Goal: Subscribe to service/newsletter

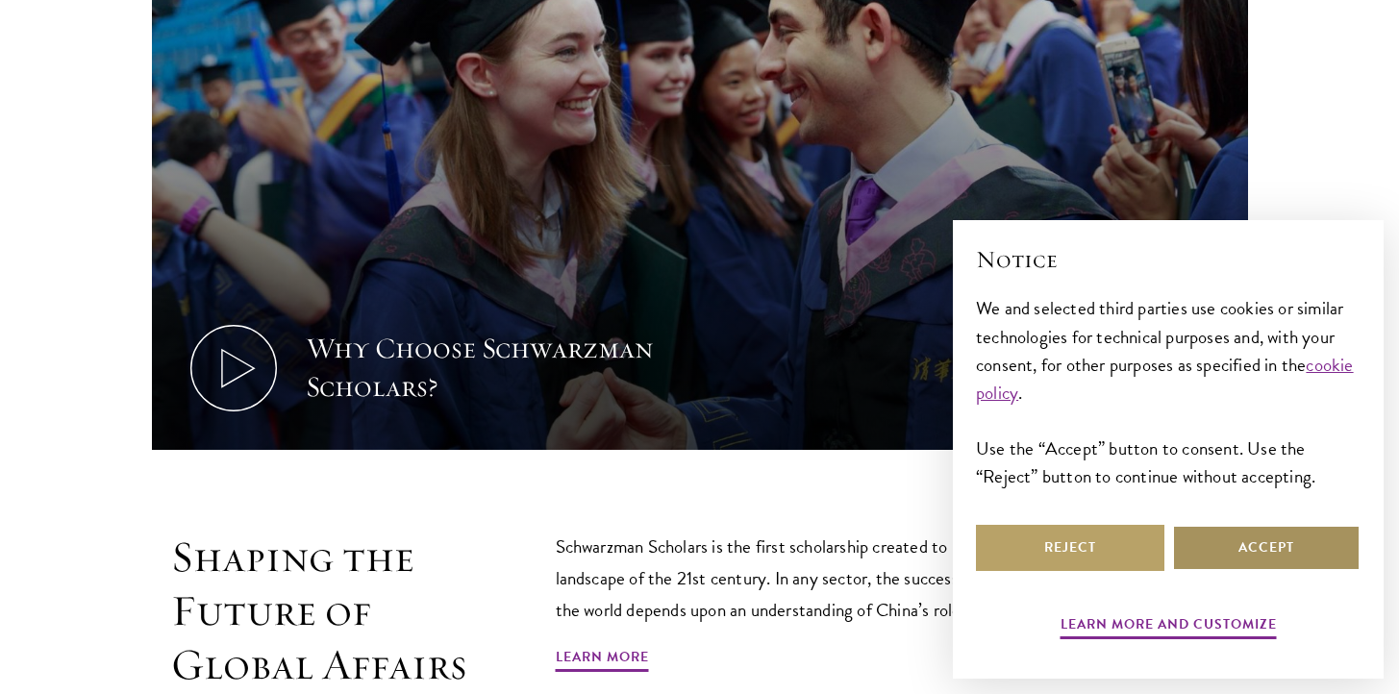
click at [1250, 547] on button "Accept" at bounding box center [1266, 548] width 189 height 46
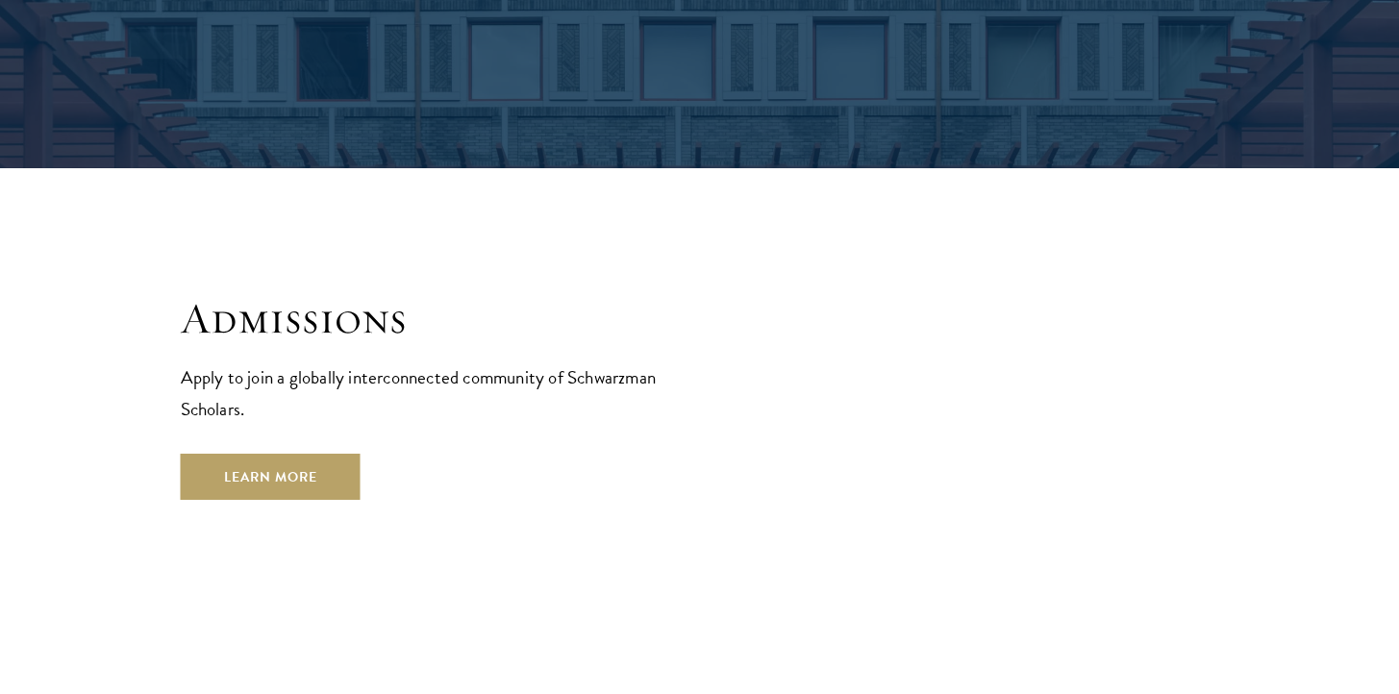
scroll to position [3091, 0]
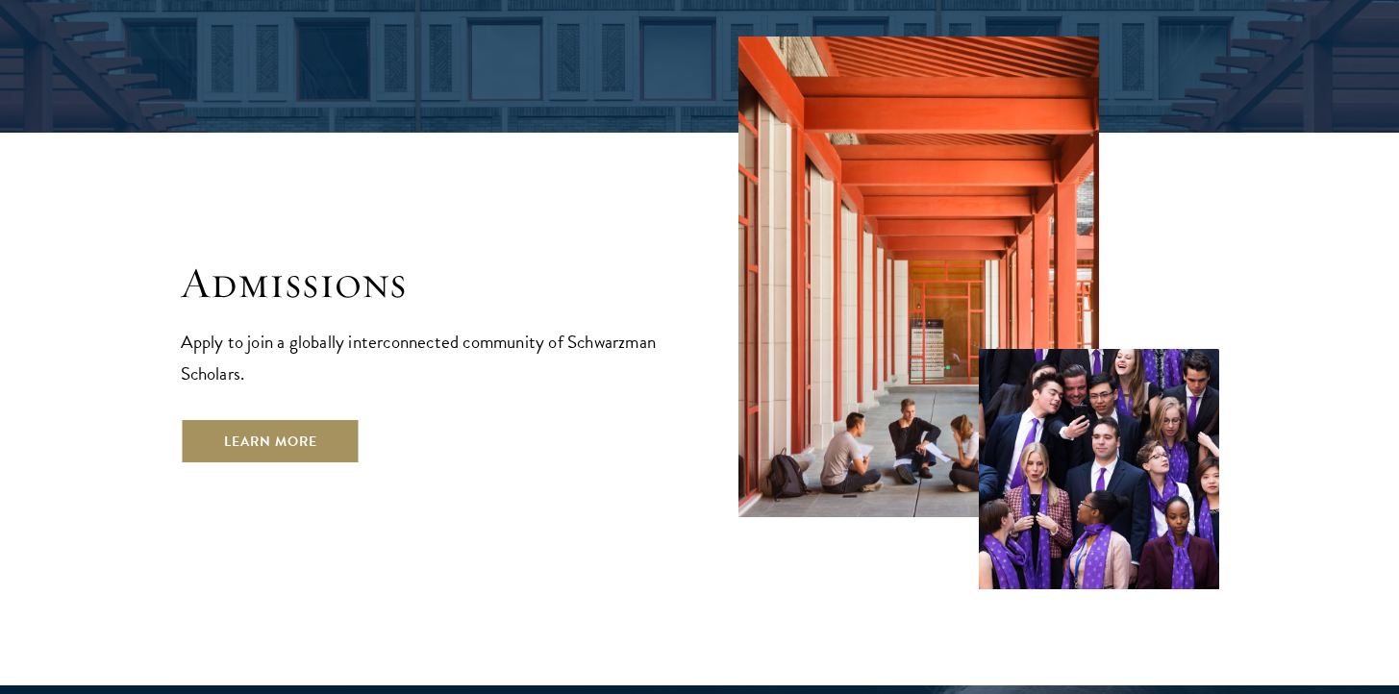
click at [247, 418] on link "Learn More" at bounding box center [271, 441] width 180 height 46
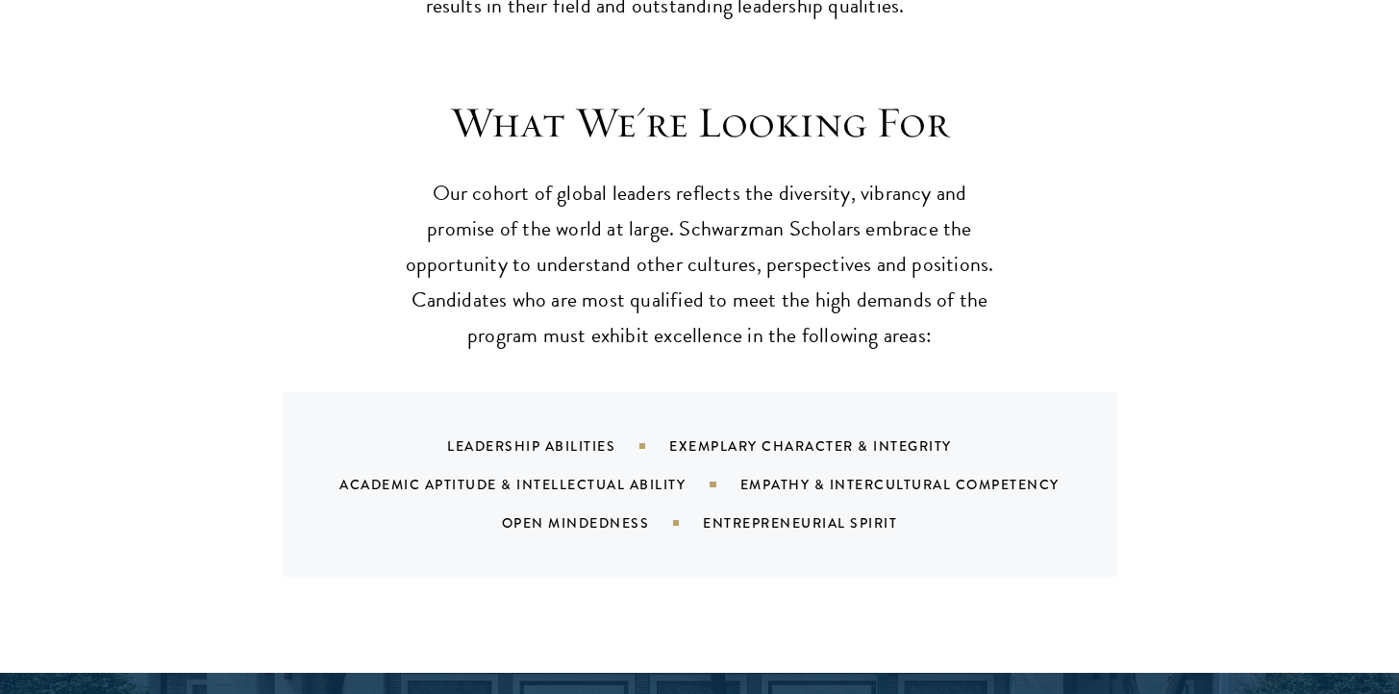
scroll to position [1808, 0]
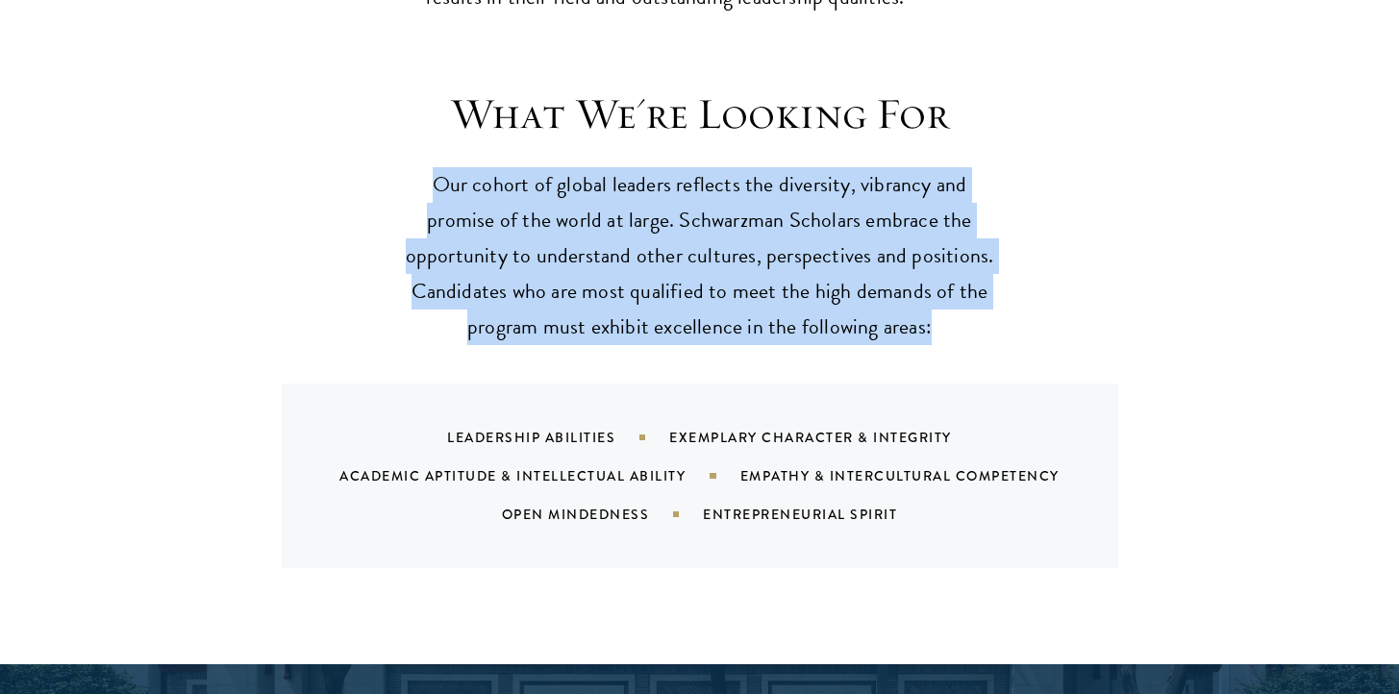
drag, startPoint x: 429, startPoint y: 152, endPoint x: 948, endPoint y: 309, distance: 542.5
click at [948, 309] on div "What We're Looking For Our cohort of global leaders reflects the diversity, vib…" at bounding box center [700, 328] width 1039 height 481
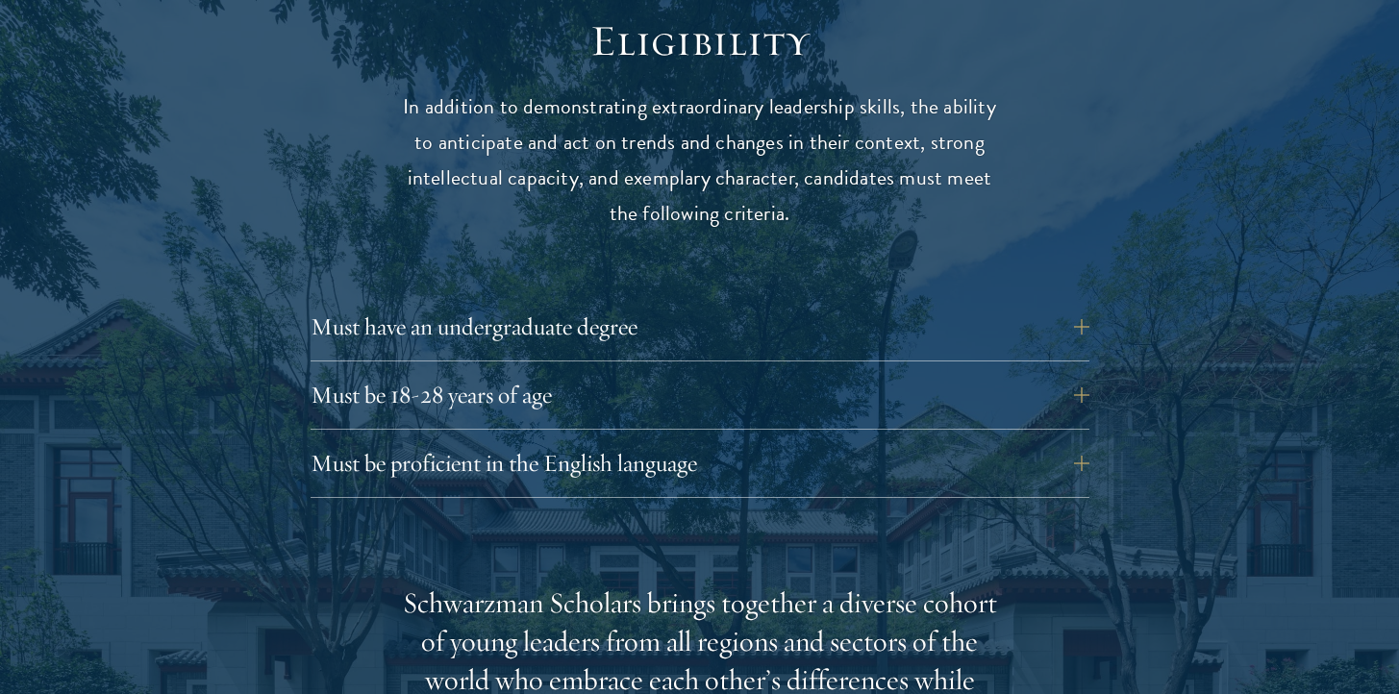
scroll to position [2572, 0]
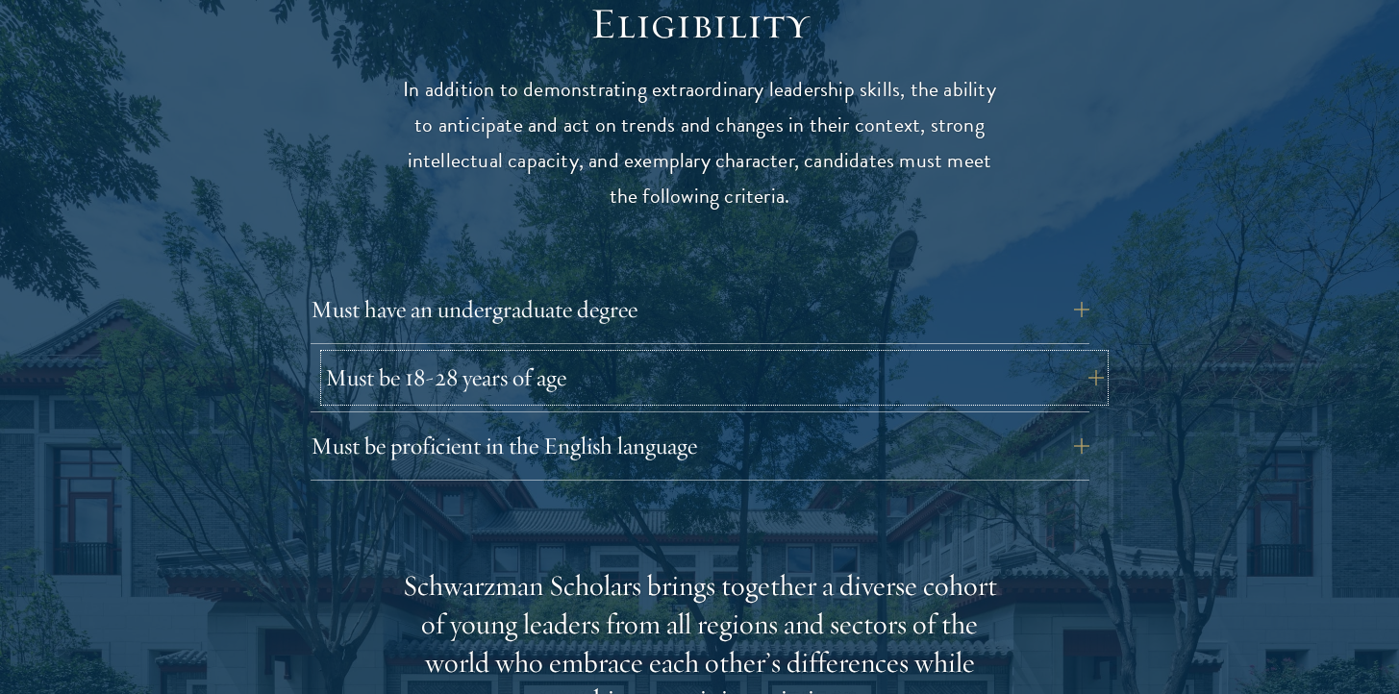
click at [435, 355] on button "Must be 18-28 years of age" at bounding box center [714, 378] width 779 height 46
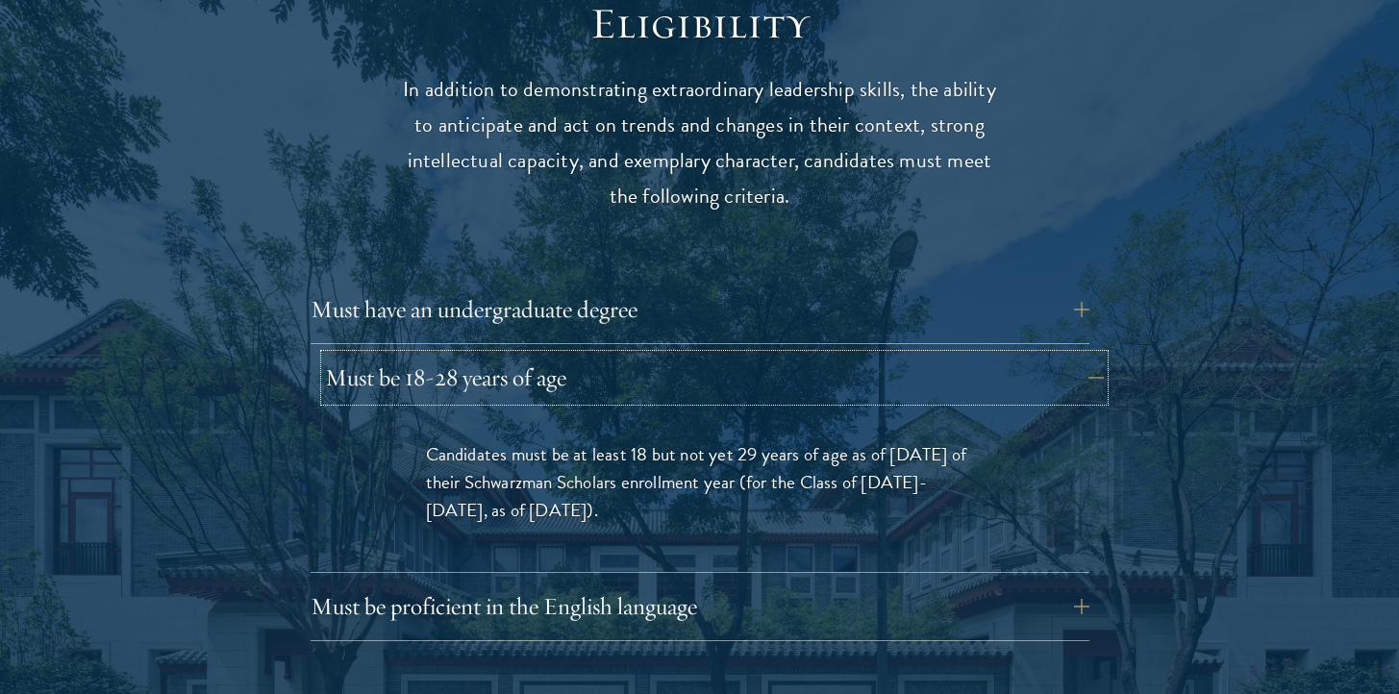
click at [439, 355] on button "Must be 18-28 years of age" at bounding box center [714, 378] width 779 height 46
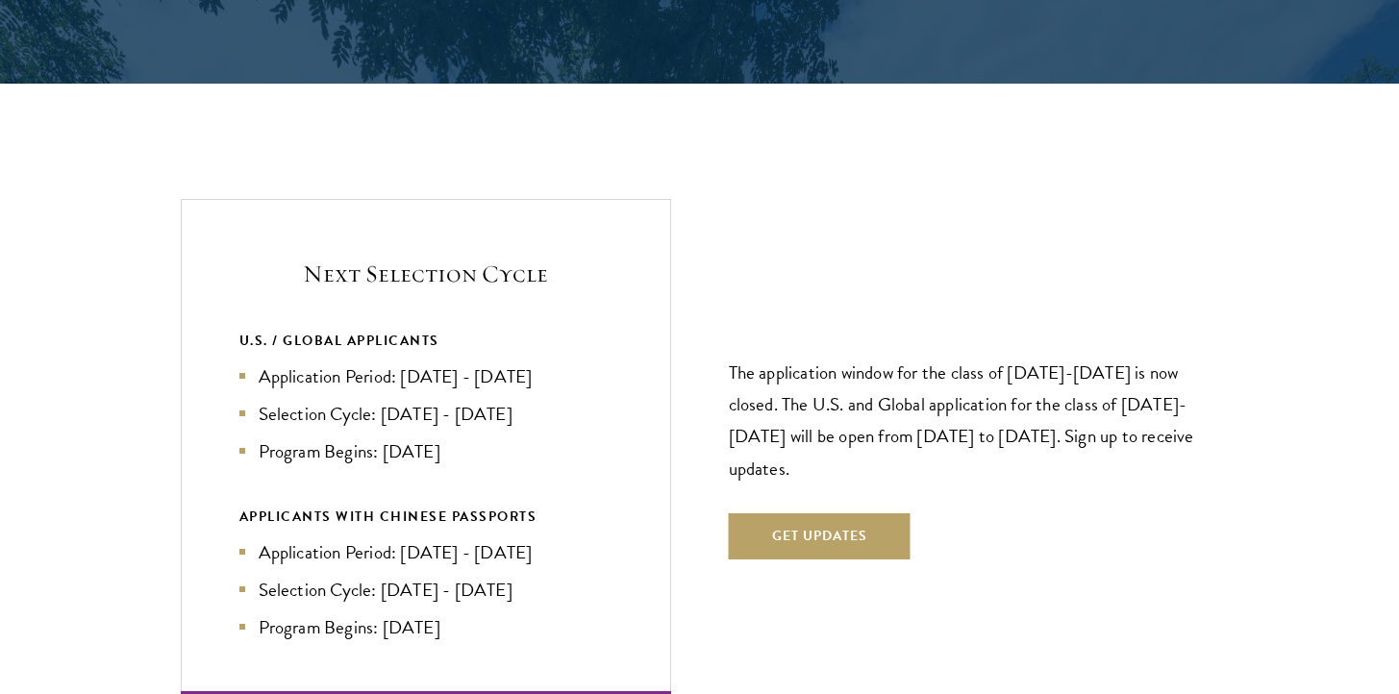
scroll to position [3976, 0]
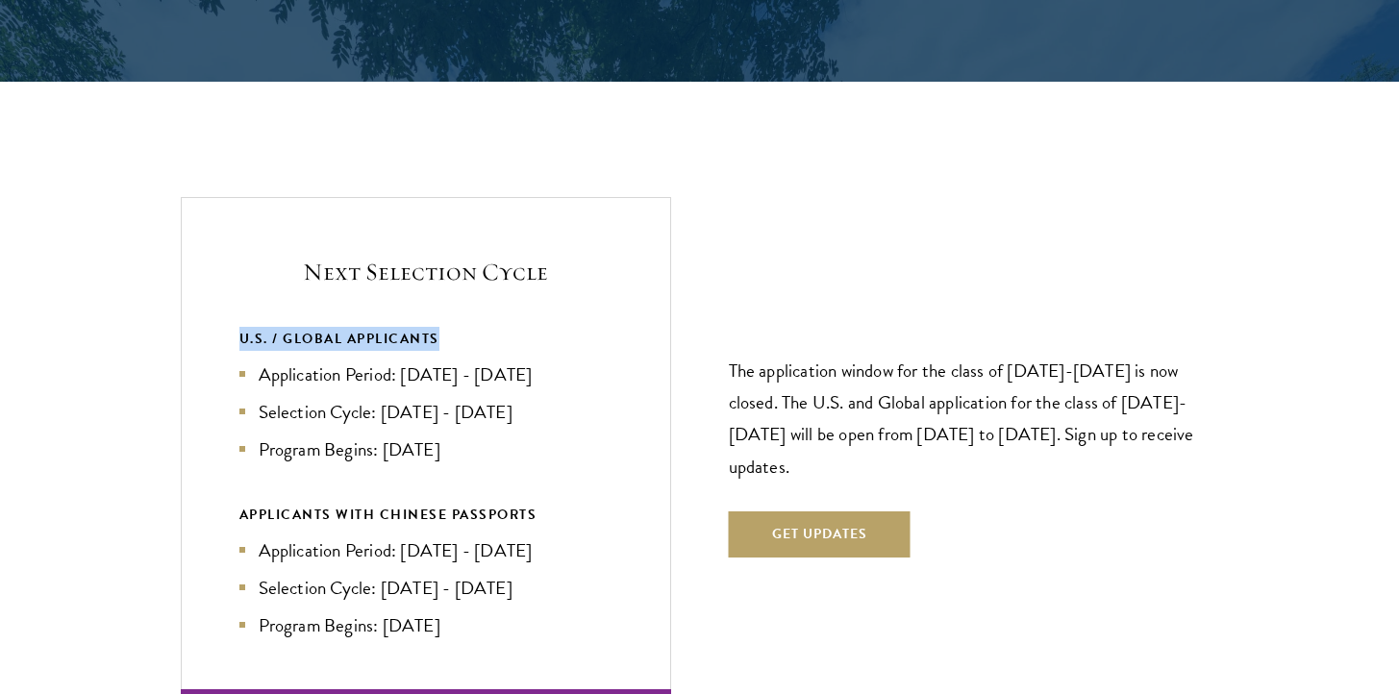
drag, startPoint x: 227, startPoint y: 297, endPoint x: 533, endPoint y: 302, distance: 305.9
click at [533, 302] on div "Next Selection Cycle U.S. / GLOBAL APPLICANTS Application Period: [DATE] - [DAT…" at bounding box center [426, 446] width 491 height 499
click at [533, 327] on div "U.S. / GLOBAL APPLICANTS" at bounding box center [425, 339] width 373 height 24
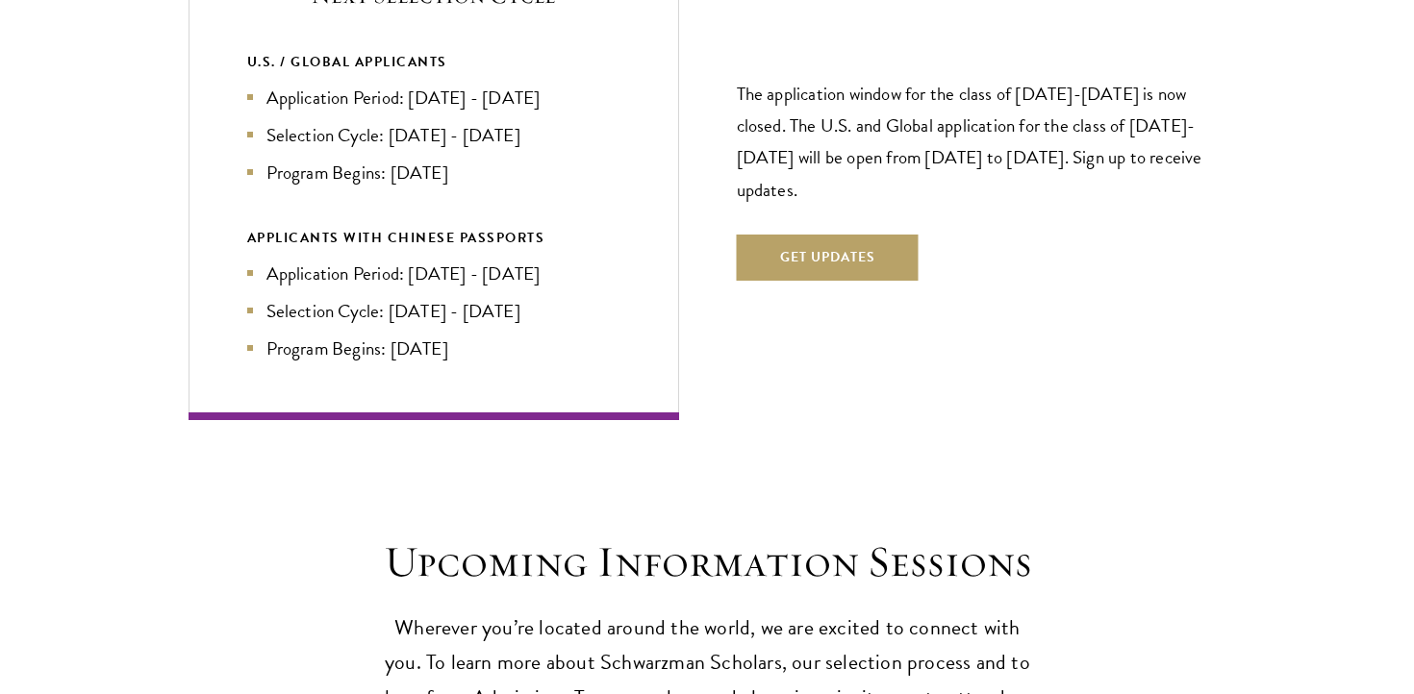
scroll to position [4277, 0]
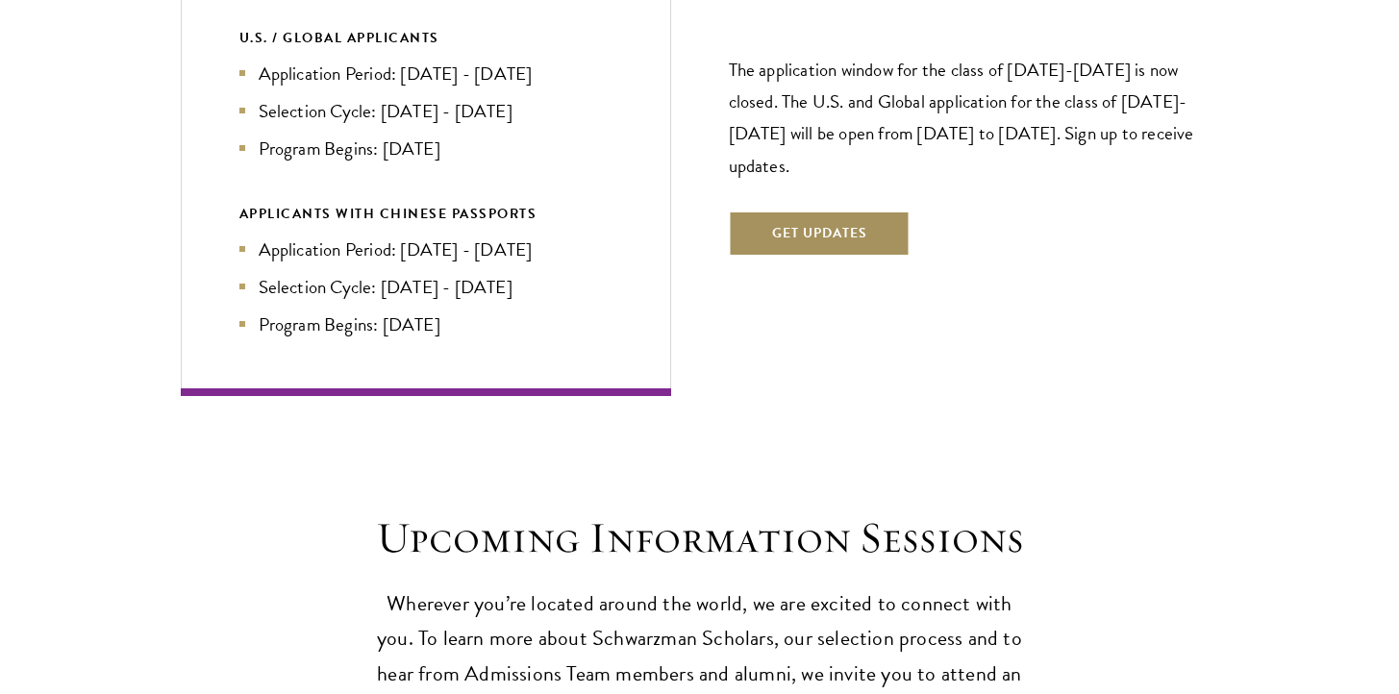
click at [830, 211] on button "Get Updates" at bounding box center [820, 234] width 182 height 46
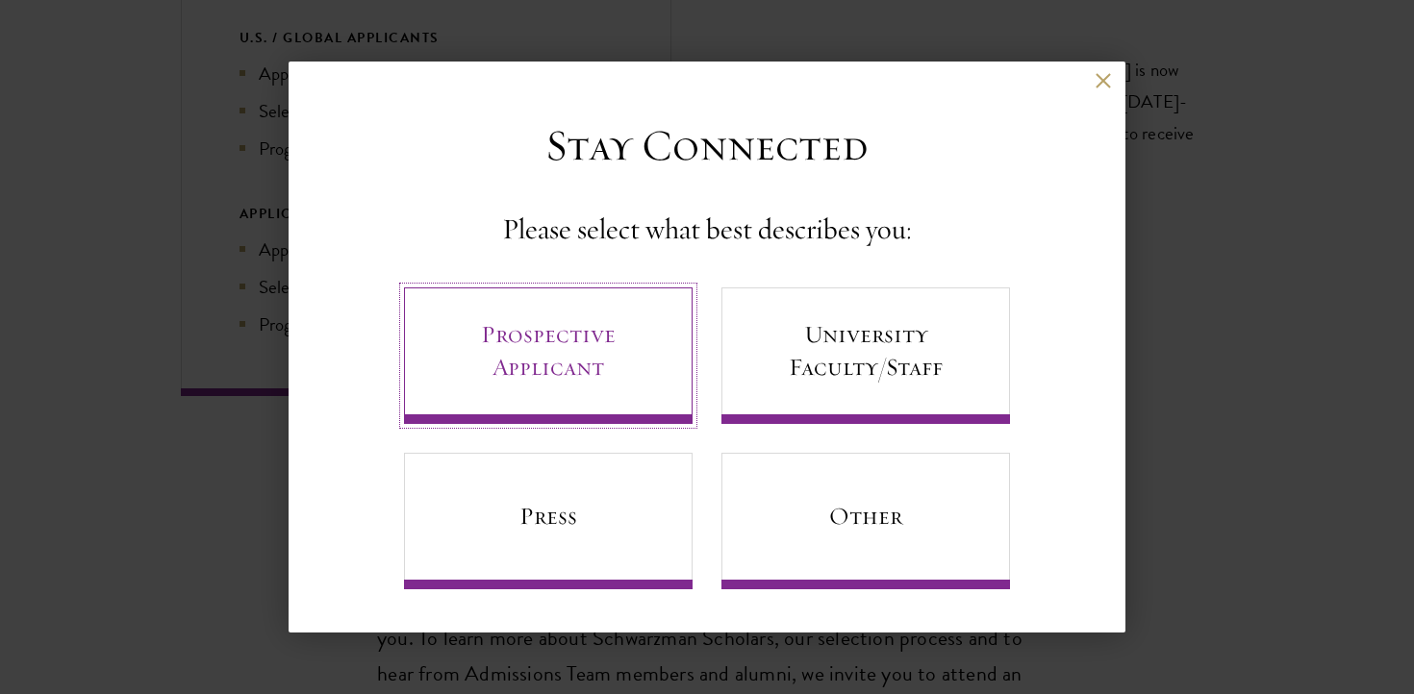
click at [572, 373] on link "Prospective Applicant" at bounding box center [548, 356] width 289 height 137
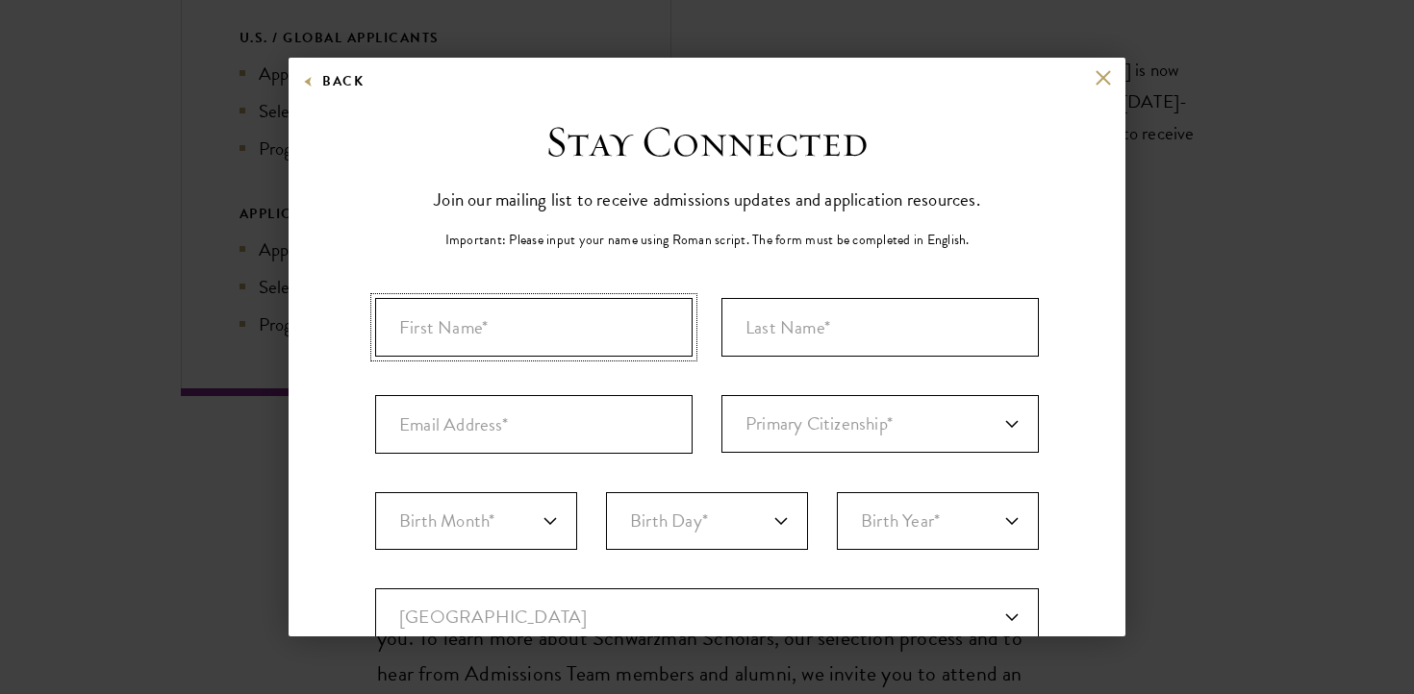
click at [580, 349] on input "First Name*" at bounding box center [533, 327] width 317 height 59
type input "Isabela"
type input "[PERSON_NAME]"
type input "[EMAIL_ADDRESS][DOMAIN_NAME]"
select select "US"
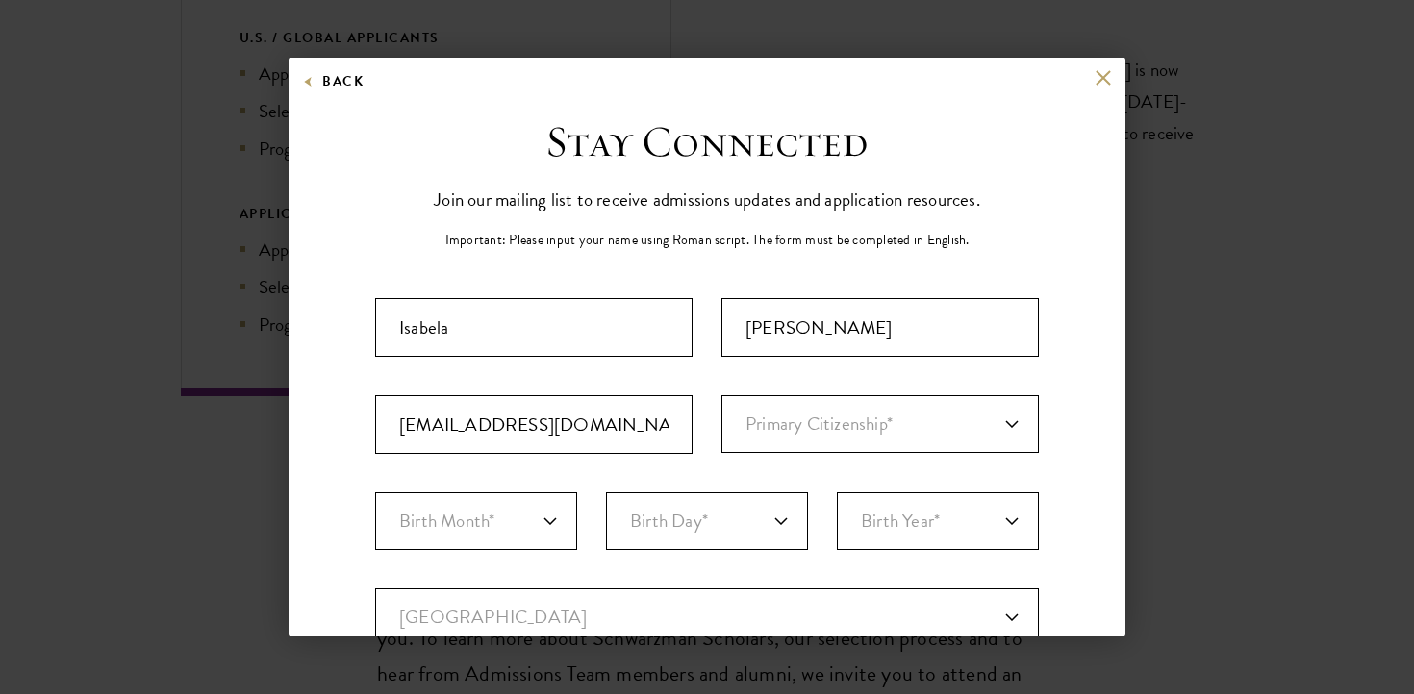
type input "[GEOGRAPHIC_DATA]"
select select "MA"
click at [805, 407] on select "Primary Citizenship* [GEOGRAPHIC_DATA] [DEMOGRAPHIC_DATA] [DEMOGRAPHIC_DATA] [D…" at bounding box center [879, 424] width 317 height 58
select select "US"
click at [721, 395] on select "Primary Citizenship* [GEOGRAPHIC_DATA] [DEMOGRAPHIC_DATA] [DEMOGRAPHIC_DATA] [D…" at bounding box center [879, 424] width 317 height 58
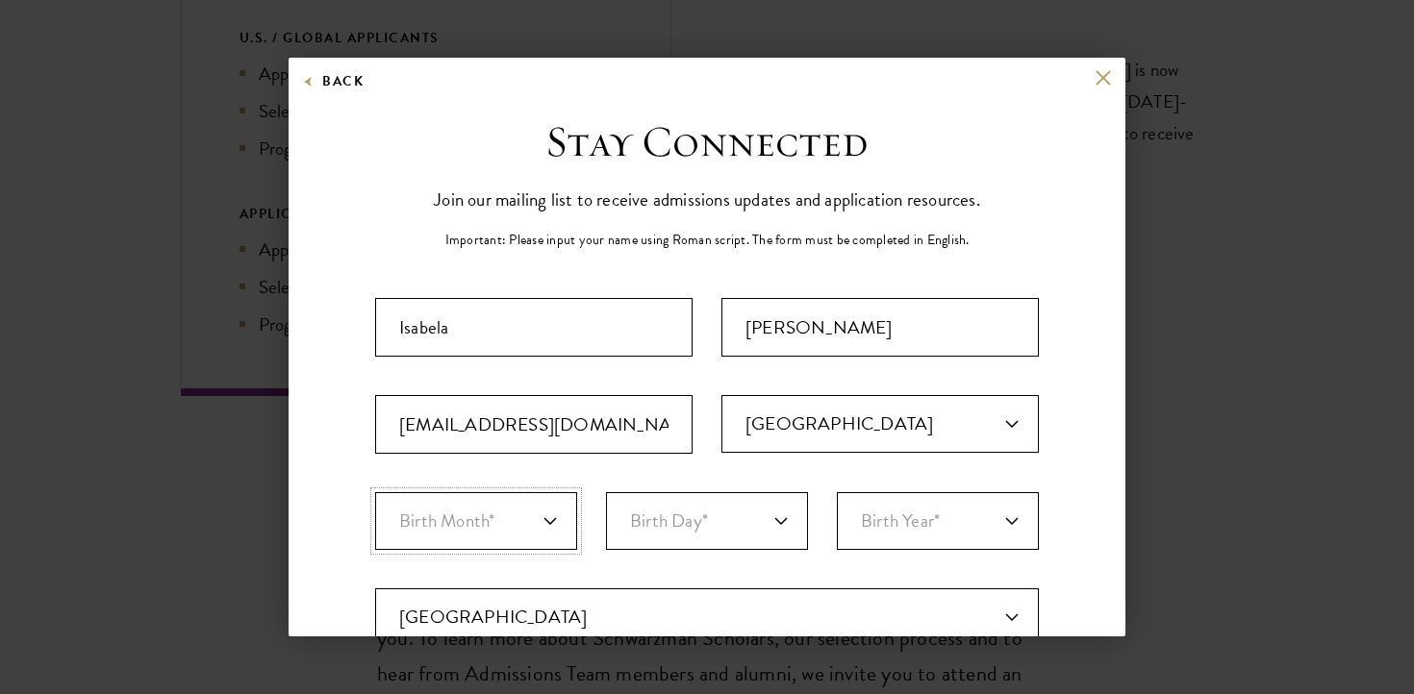
click at [499, 530] on select "Birth Month* January February March April May June July August September Octobe…" at bounding box center [476, 521] width 202 height 58
select select "08"
click at [375, 492] on select "Birth Month* January February March April May June July August September Octobe…" at bounding box center [476, 521] width 202 height 58
click at [724, 511] on select "Birth Day* 1 2 3 4 5 6 7 8 9 10 11 12 13 14 15 16 17 18 19 20 21 22 23 24 25 26…" at bounding box center [707, 521] width 202 height 58
select select "24"
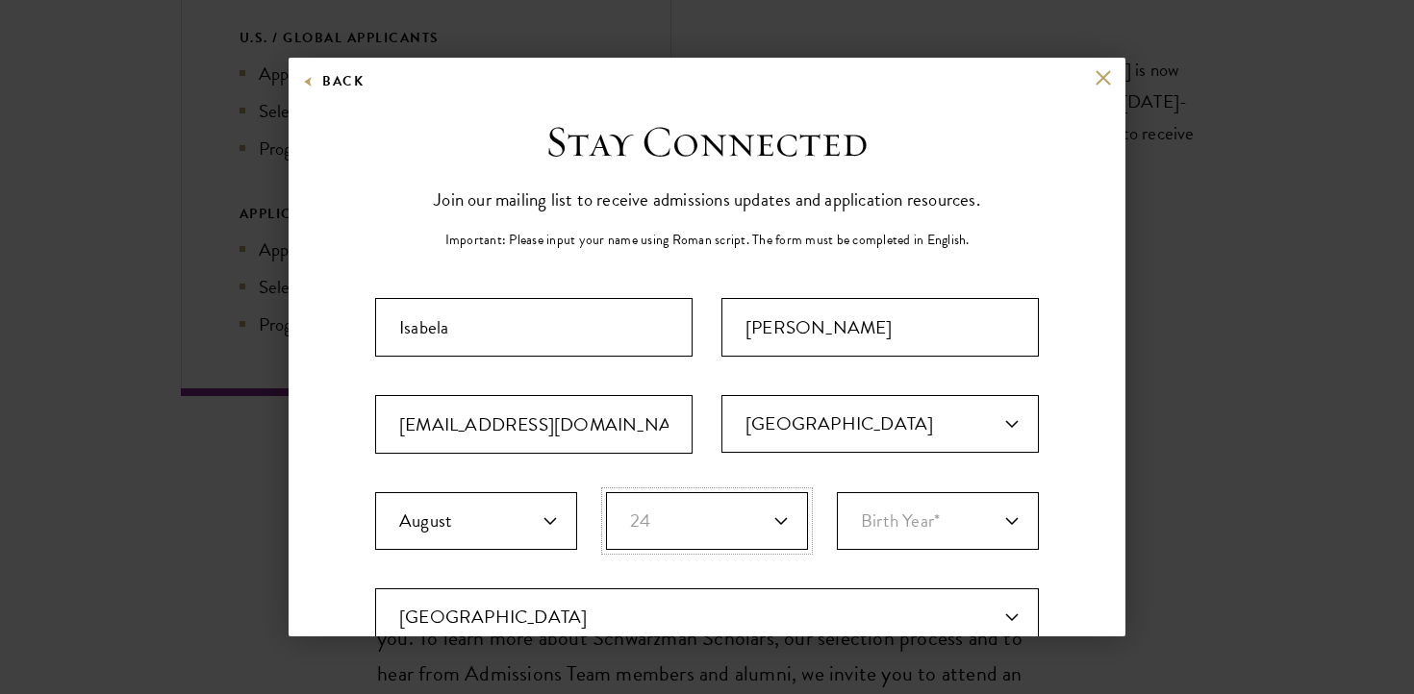
click at [606, 492] on select "Birth Day* 1 2 3 4 5 6 7 8 9 10 11 12 13 14 15 16 17 18 19 20 21 22 23 24 25 26…" at bounding box center [707, 521] width 202 height 58
click at [943, 524] on select "Birth Year* [DEMOGRAPHIC_DATA] [DEMOGRAPHIC_DATA] [DEMOGRAPHIC_DATA] [DEMOGRAPH…" at bounding box center [938, 521] width 202 height 58
select select "2000"
click at [837, 492] on select "Birth Year* [DEMOGRAPHIC_DATA] [DEMOGRAPHIC_DATA] [DEMOGRAPHIC_DATA] [DEMOGRAPH…" at bounding box center [938, 521] width 202 height 58
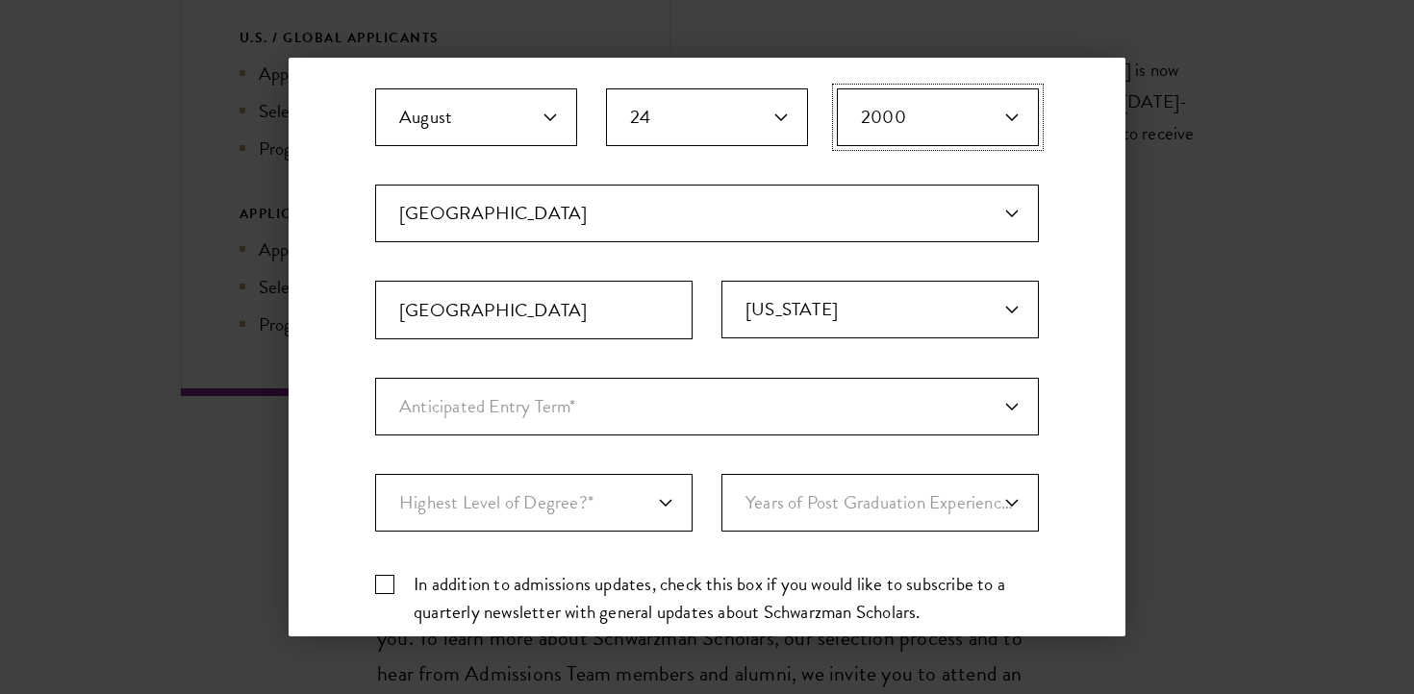
scroll to position [435, 0]
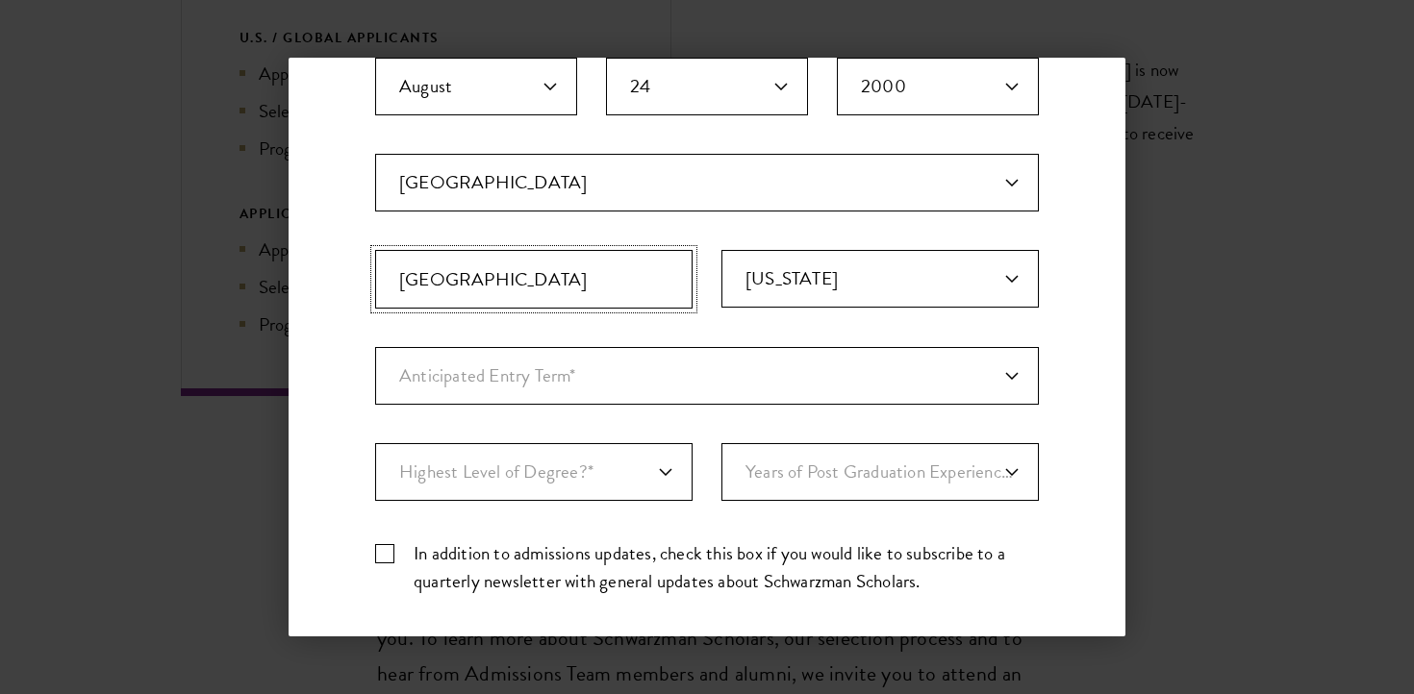
click at [514, 285] on input "[GEOGRAPHIC_DATA]" at bounding box center [533, 279] width 317 height 59
type input "[GEOGRAPHIC_DATA]"
click at [543, 372] on select "Anticipated Entry Term* [DATE] (Application opens [DATE]) Just Exploring" at bounding box center [707, 376] width 664 height 58
select select "a6790467-ebe7-4045-a56a-66c1cae98076"
click at [375, 347] on select "Anticipated Entry Term* [DATE] (Application opens [DATE]) Just Exploring" at bounding box center [707, 376] width 664 height 58
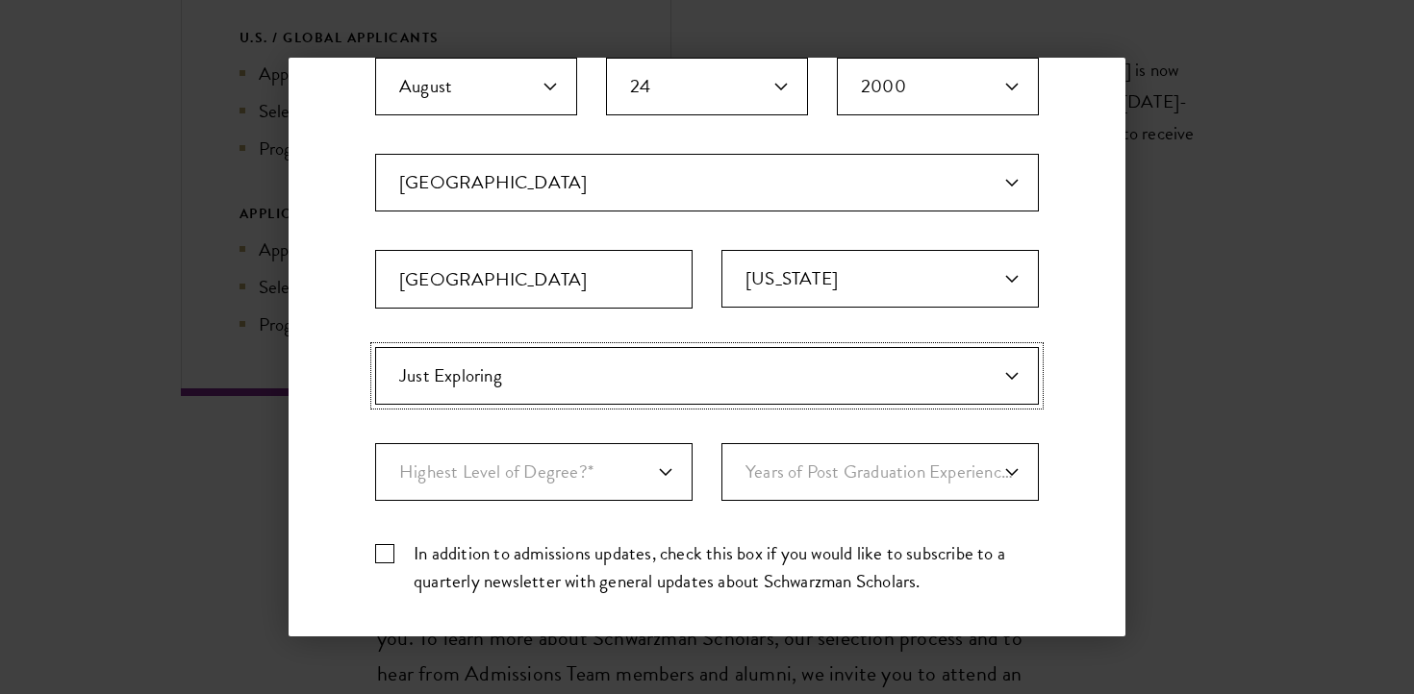
click at [559, 360] on select "Anticipated Entry Term* [DATE] (Application opens [DATE]) Just Exploring" at bounding box center [707, 376] width 664 height 58
click at [589, 479] on select "Highest Level of Degree?* PHD Bachelor's Master's Current Undergraduate Student" at bounding box center [533, 472] width 317 height 58
select select "009547fe-3364-4351-8e81-63abea734008"
click at [375, 443] on select "Highest Level of Degree?* PHD Bachelor's Master's Current Undergraduate Student" at bounding box center [533, 472] width 317 height 58
click at [874, 479] on select "Years of Post Graduation Experience?* 1 2 3 4 5 6 7 8 9 10" at bounding box center [879, 472] width 317 height 58
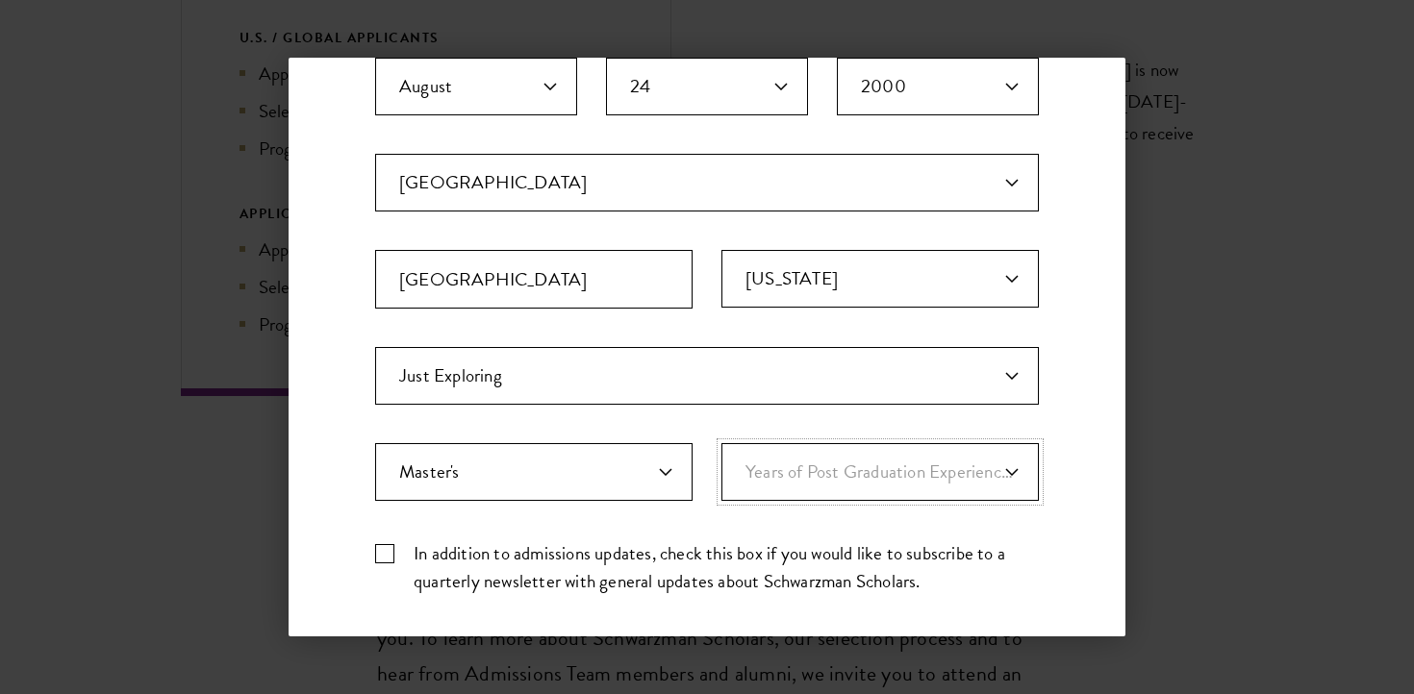
select select "3"
click at [721, 443] on select "Years of Post Graduation Experience?* 1 2 3 4 5 6 7 8 9 10" at bounding box center [879, 472] width 317 height 58
click at [733, 571] on label "In addition to admissions updates, check this box if you would like to subscrib…" at bounding box center [707, 568] width 664 height 56
click at [733, 552] on input "In addition to admissions updates, check this box if you would like to subscrib…" at bounding box center [707, 546] width 664 height 13
checkbox input "true"
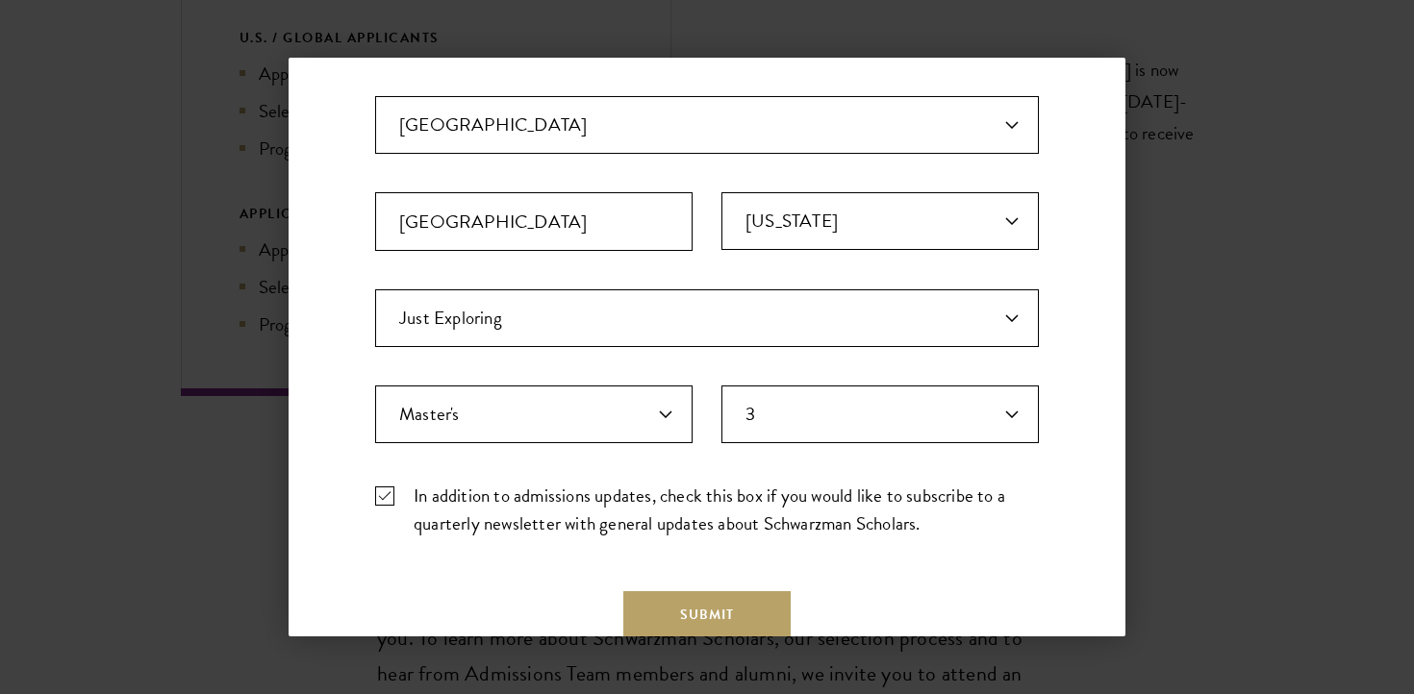
scroll to position [493, 0]
click at [709, 622] on button "Submit" at bounding box center [706, 614] width 167 height 46
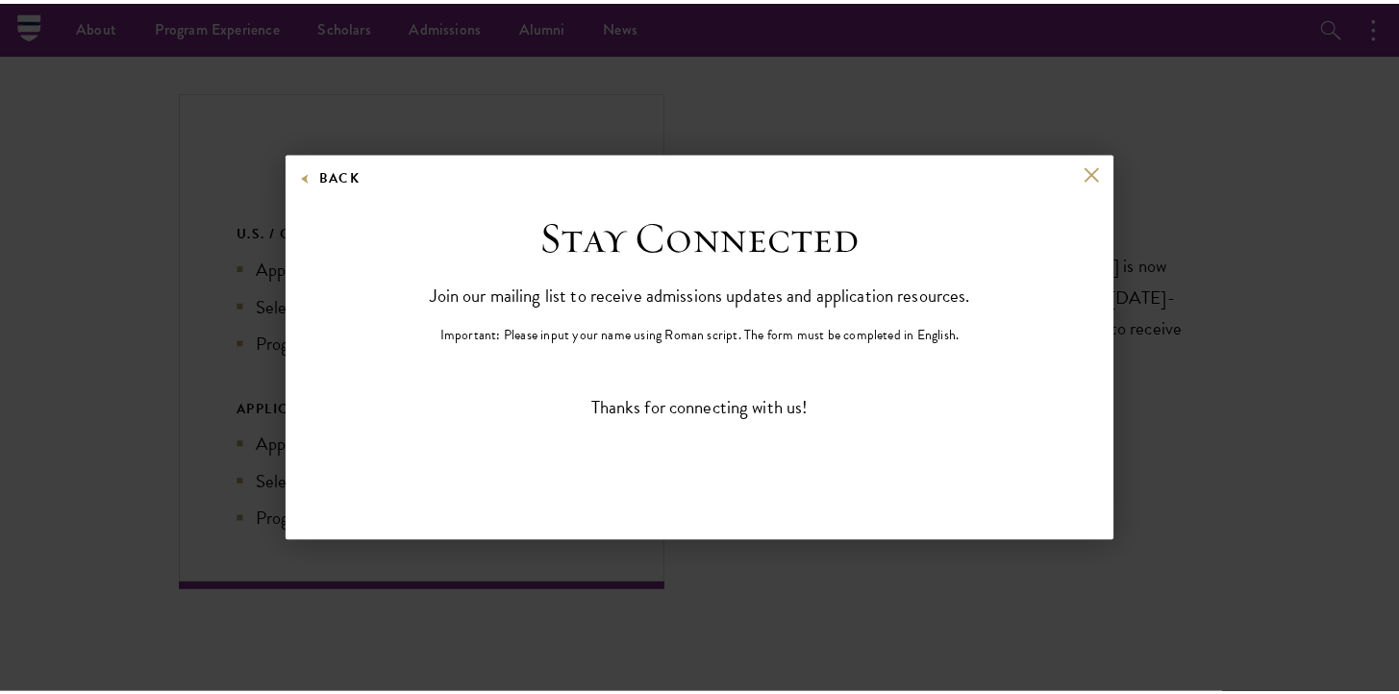
scroll to position [0, 0]
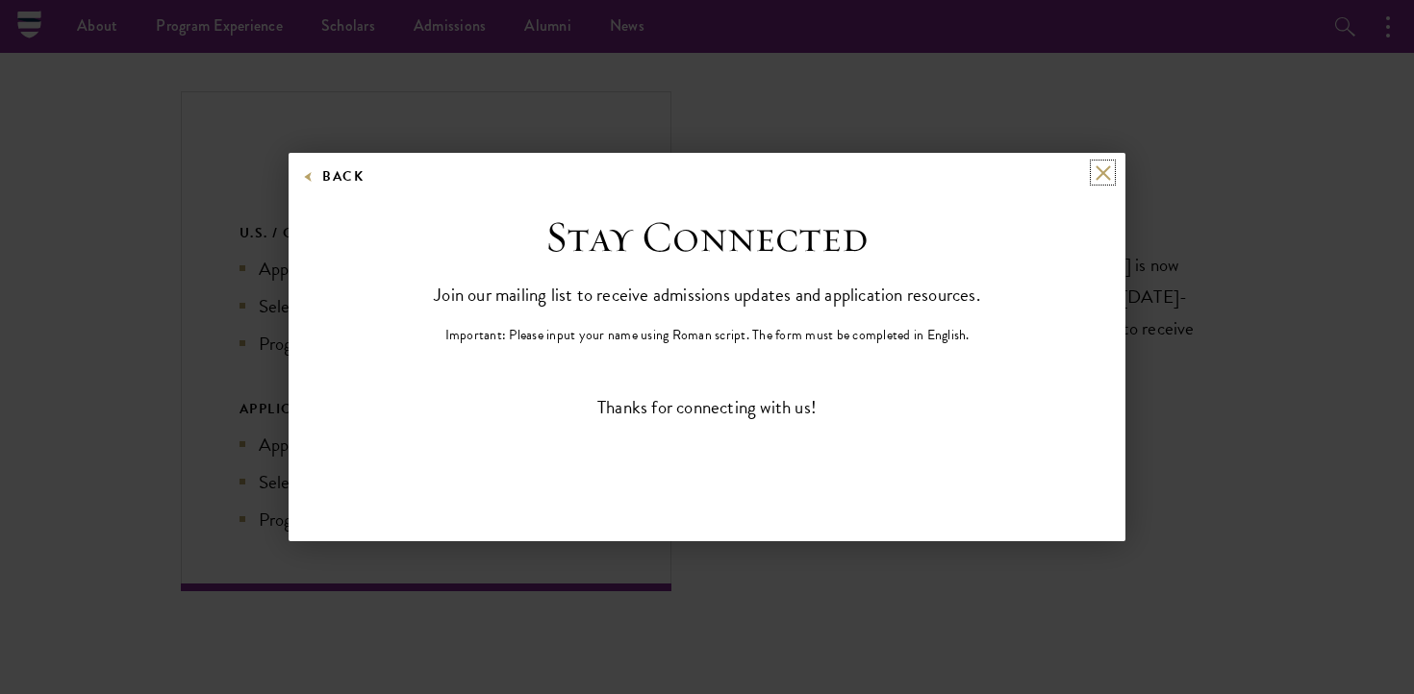
click at [1107, 176] on button at bounding box center [1103, 172] width 16 height 16
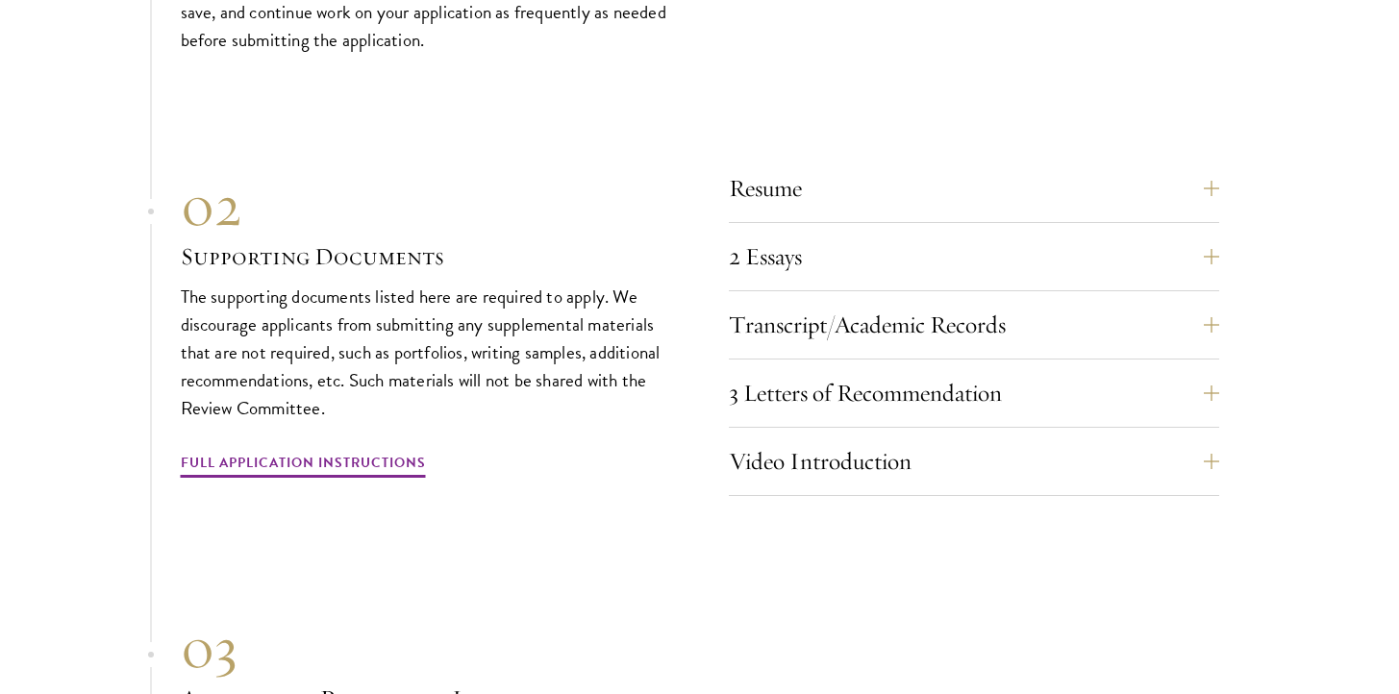
scroll to position [6012, 0]
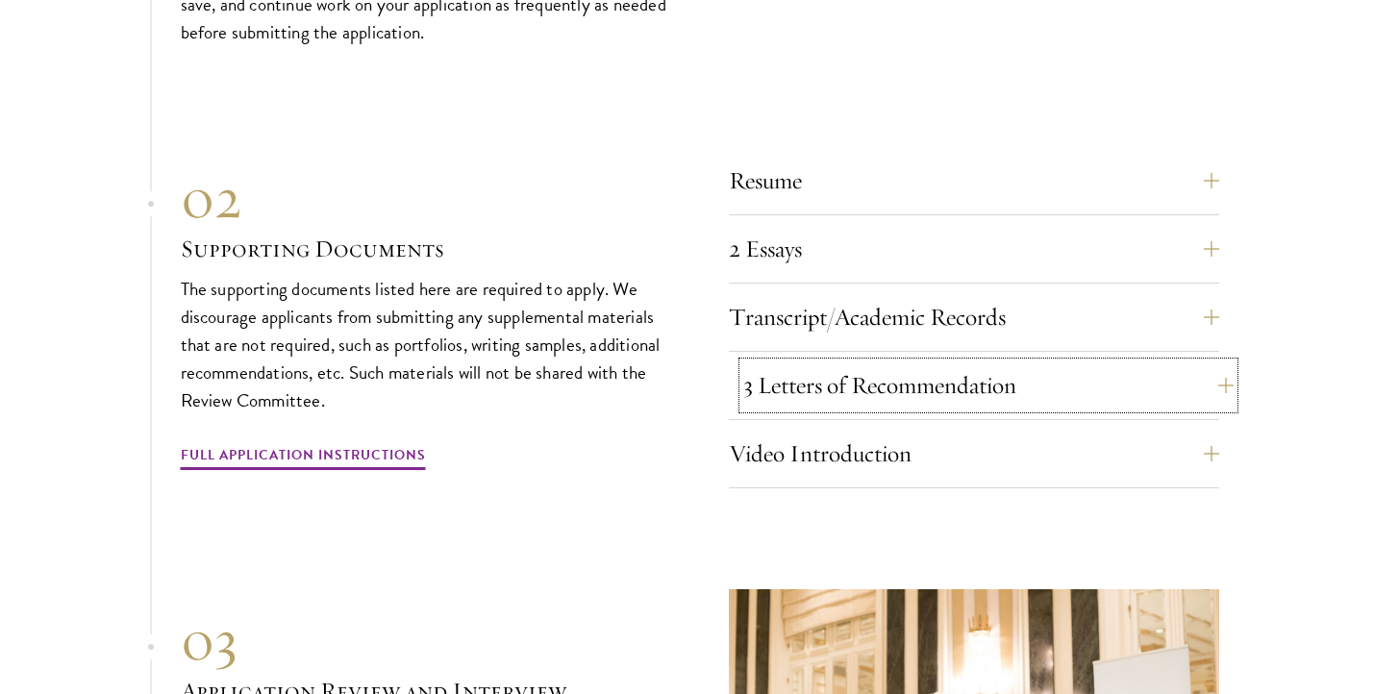
click at [764, 363] on button "3 Letters of Recommendation" at bounding box center [989, 386] width 491 height 46
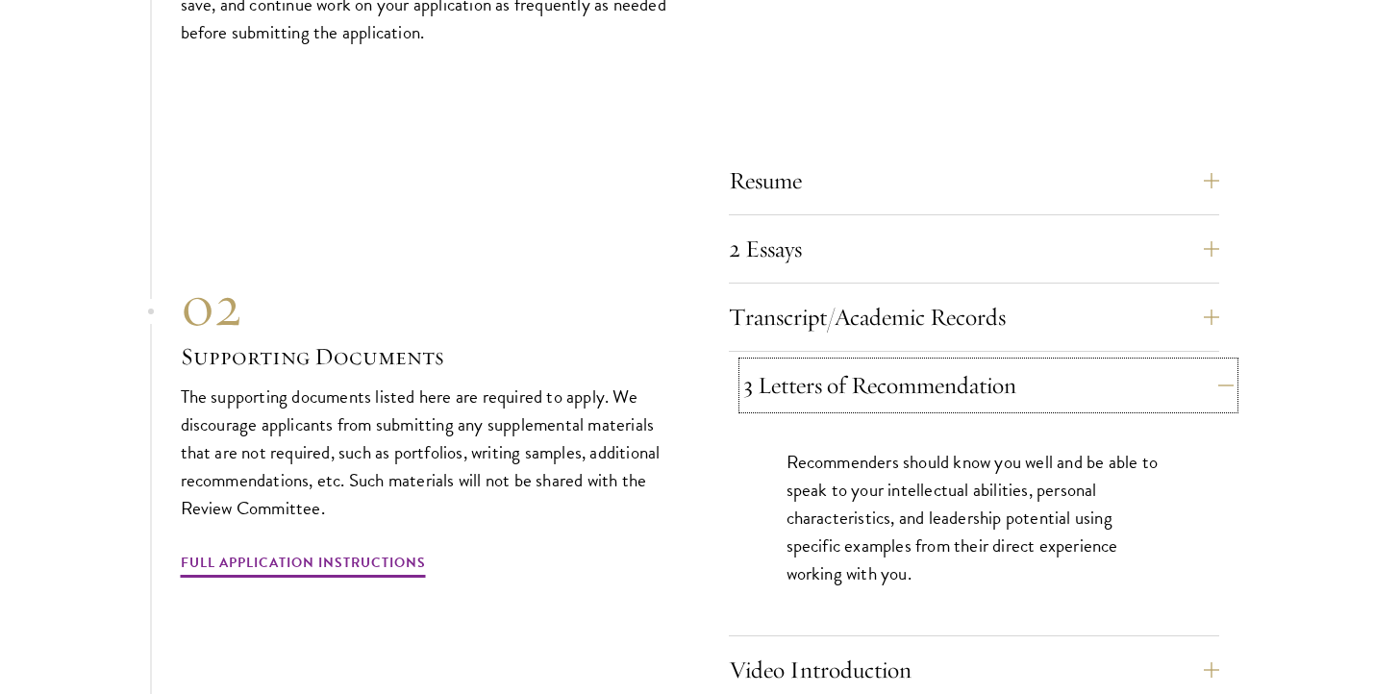
click at [763, 363] on button "3 Letters of Recommendation" at bounding box center [989, 386] width 491 height 46
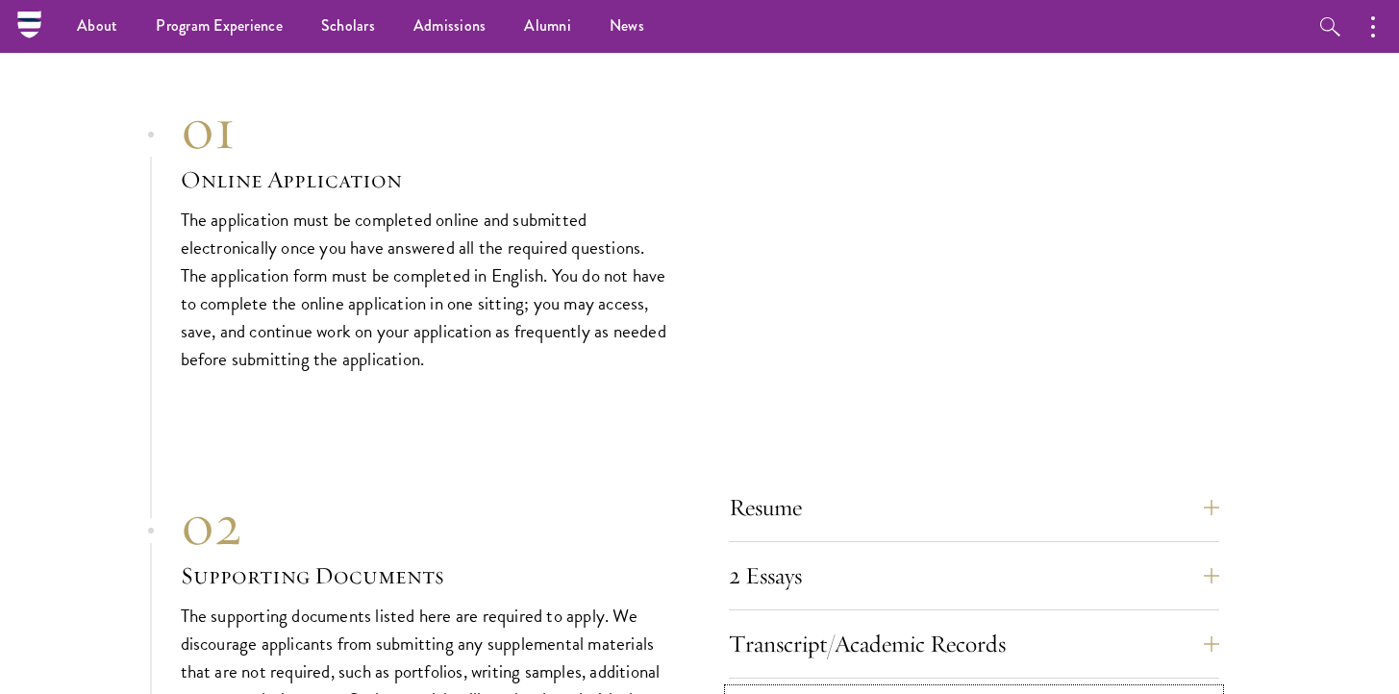
scroll to position [4504, 0]
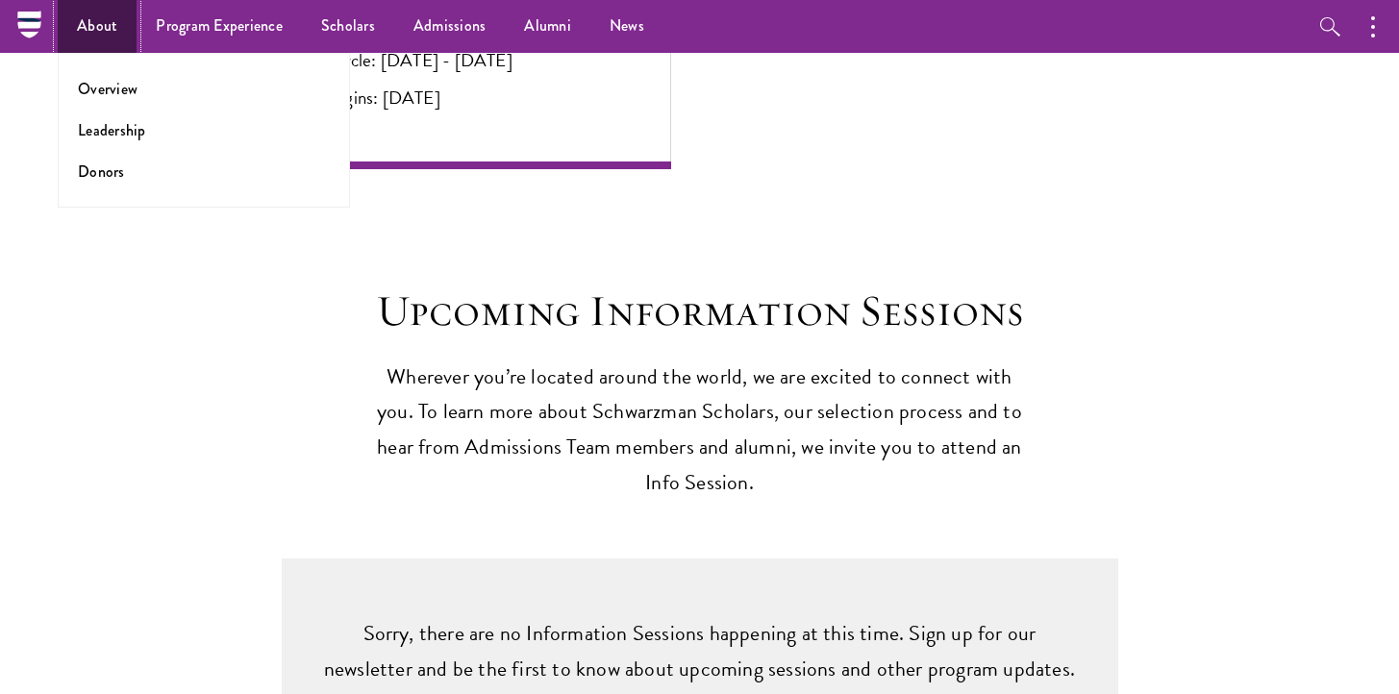
click at [111, 26] on link "About" at bounding box center [97, 26] width 79 height 53
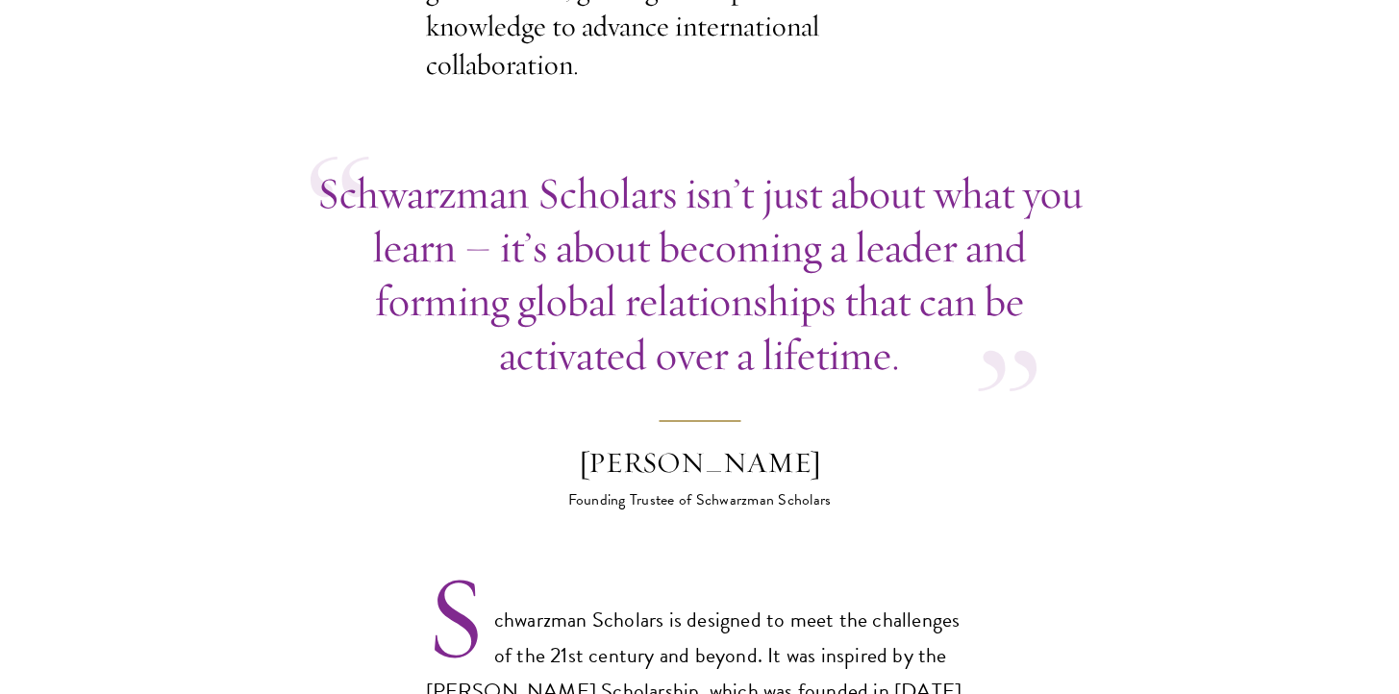
scroll to position [875, 0]
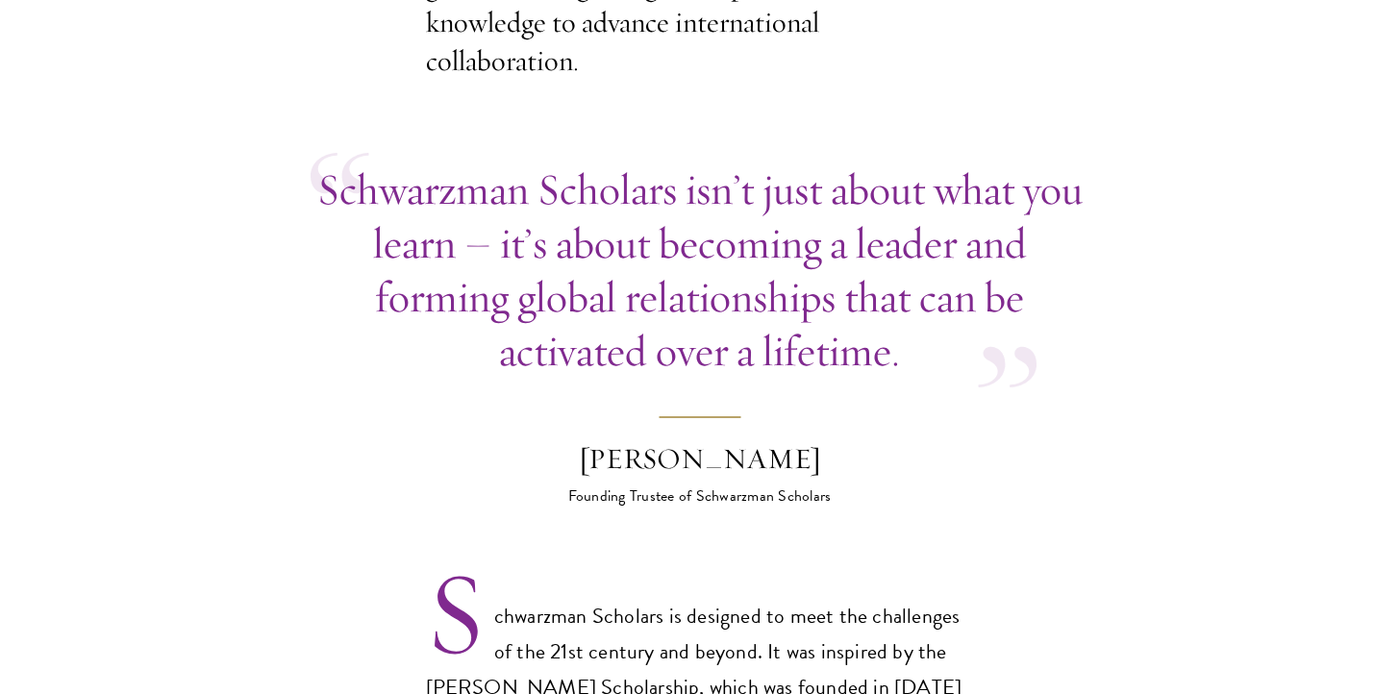
click at [376, 395] on blockquote "Schwarzman Scholars isn’t just about what you learn – it’s about becoming a lea…" at bounding box center [700, 335] width 779 height 345
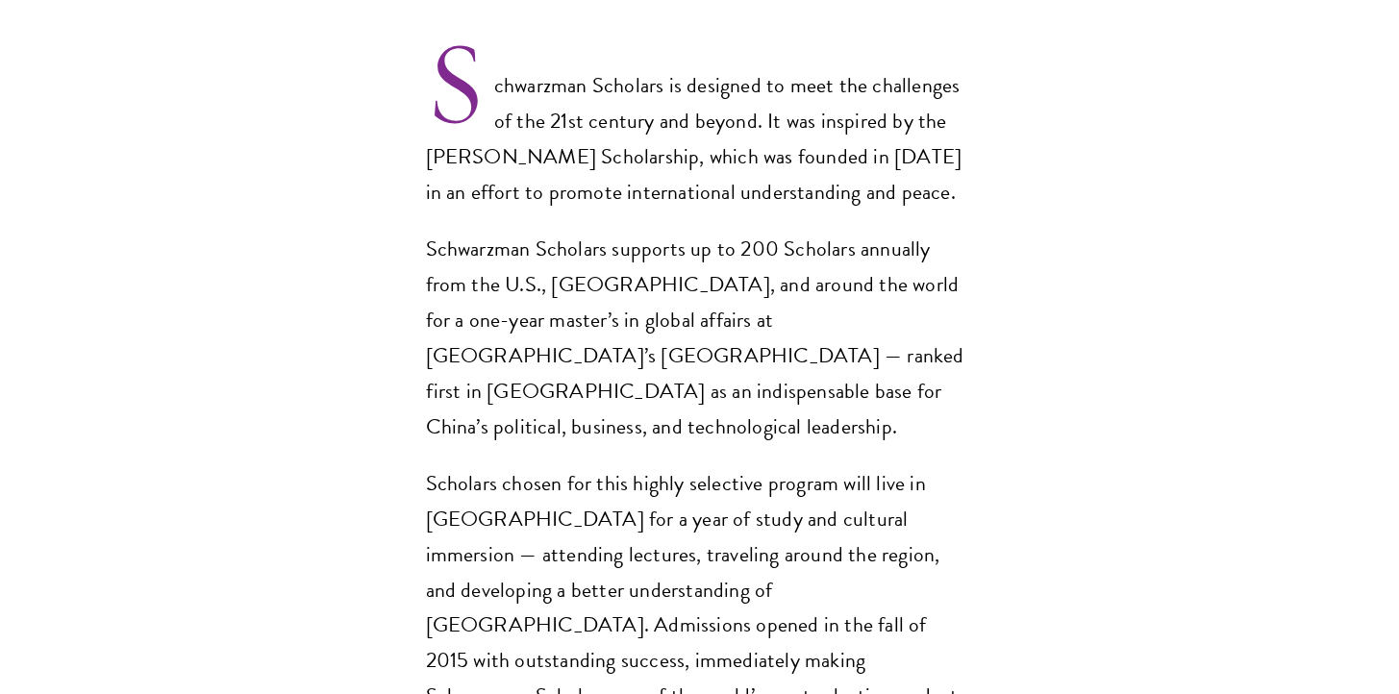
scroll to position [1528, 0]
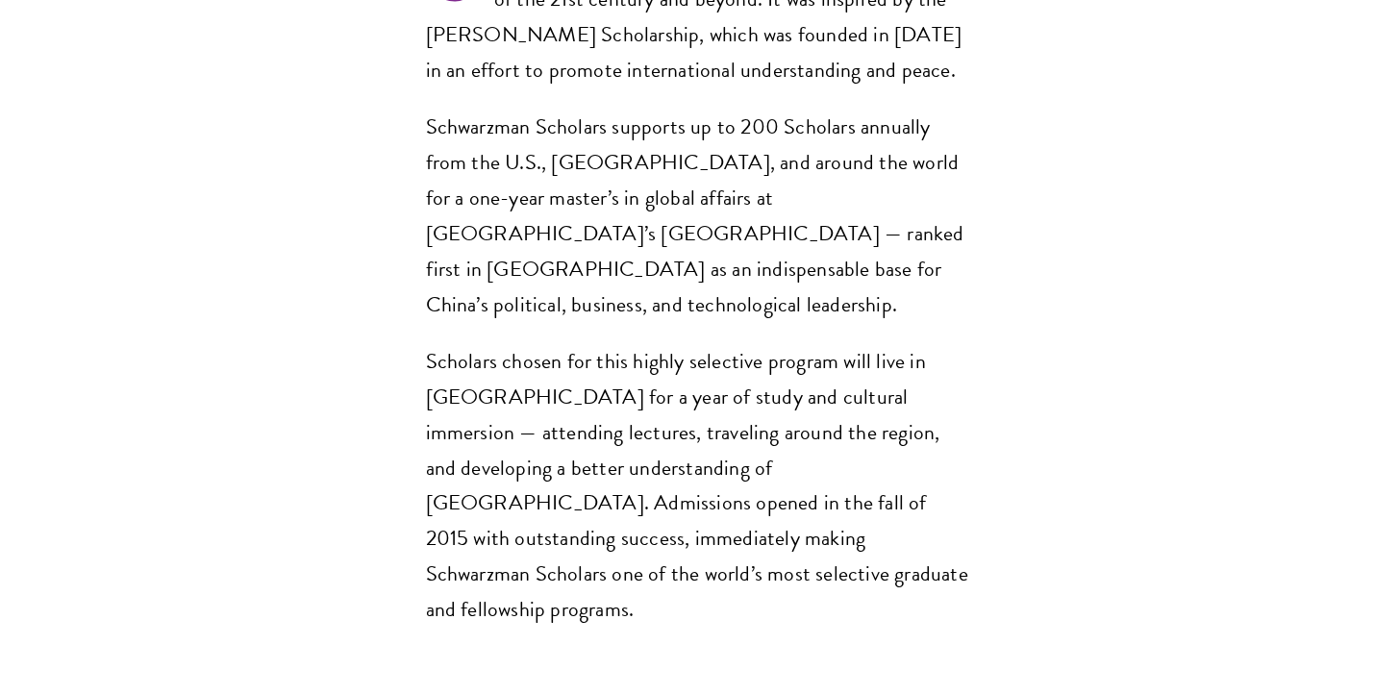
click at [1071, 482] on section "Opportunity in China Gain firsthand experience in China, one of the world's mos…" at bounding box center [699, 409] width 1399 height 2501
